Goal: Information Seeking & Learning: Learn about a topic

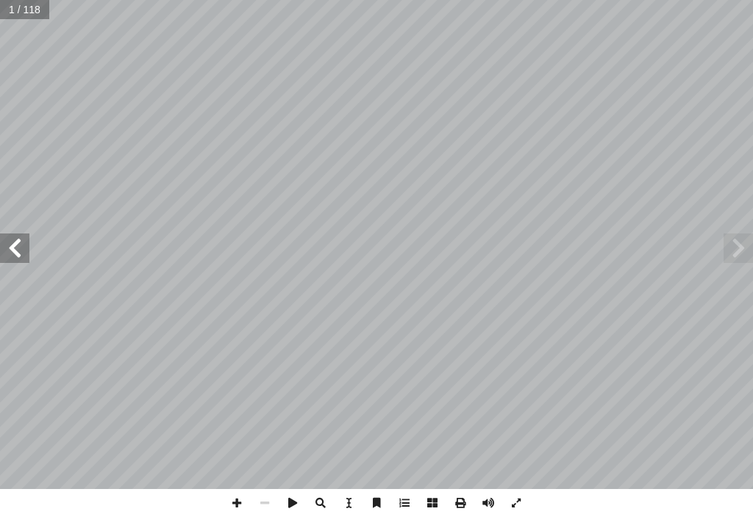
click at [15, 255] on span at bounding box center [14, 247] width 29 height 29
click at [26, 13] on input "text" at bounding box center [28, 9] width 57 height 19
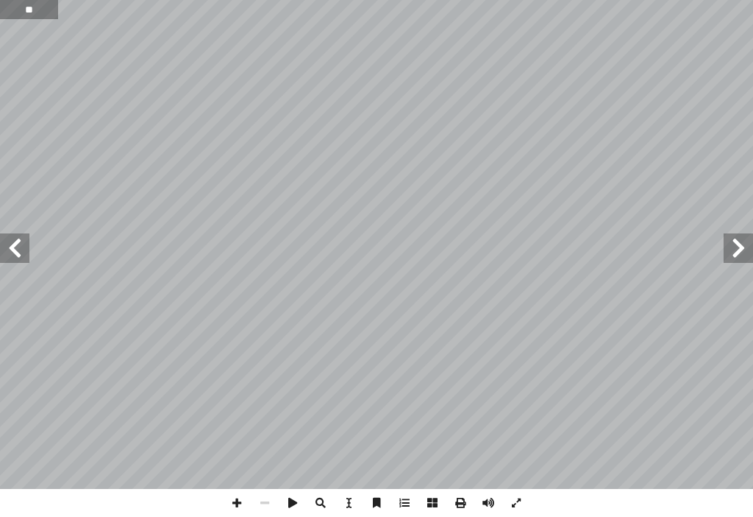
type input "**"
click at [239, 503] on span at bounding box center [237, 503] width 28 height 28
click at [235, 506] on span at bounding box center [237, 503] width 28 height 28
click at [237, 498] on span at bounding box center [237, 503] width 28 height 28
click at [753, 99] on html "الصفحة الرئيسية الصف الأول الصف الثاني الصف الثالث الصف الرابع الصف الخامس الصف…" at bounding box center [376, 49] width 753 height 99
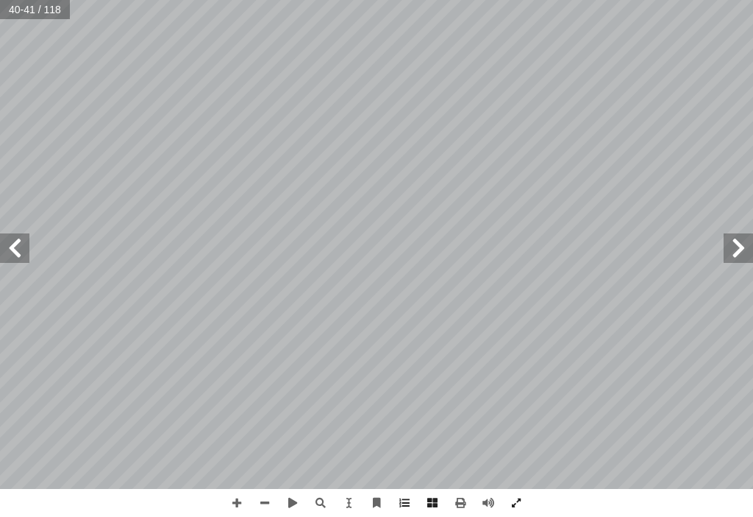
click at [16, 249] on span at bounding box center [14, 247] width 29 height 29
click at [237, 506] on span at bounding box center [237, 503] width 28 height 28
click at [237, 505] on span at bounding box center [237, 503] width 28 height 28
click at [271, 497] on span at bounding box center [265, 503] width 28 height 28
